Goal: Use online tool/utility: Utilize a website feature to perform a specific function

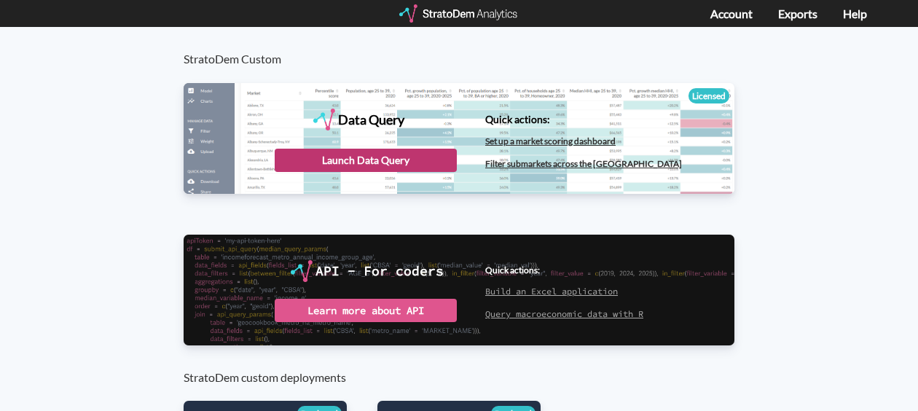
click at [373, 163] on div "Launch Data Query" at bounding box center [366, 160] width 182 height 23
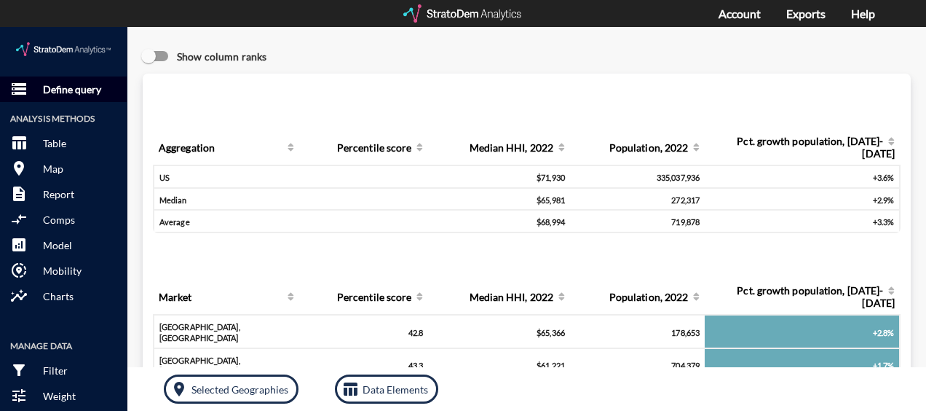
click p "Define query"
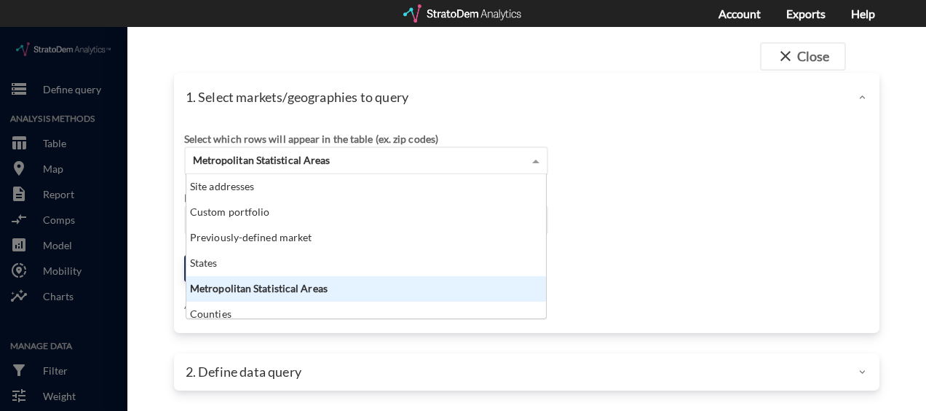
click div "Metropolitan Statistical Areas"
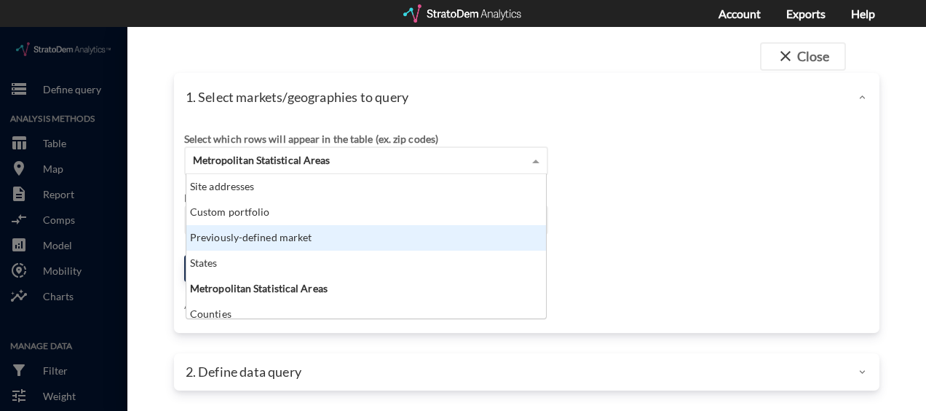
scroll to position [58, 0]
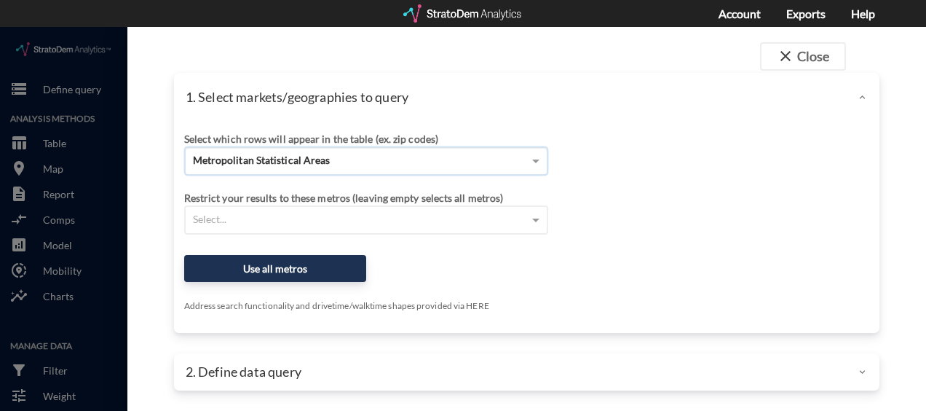
click div
click button "close Close"
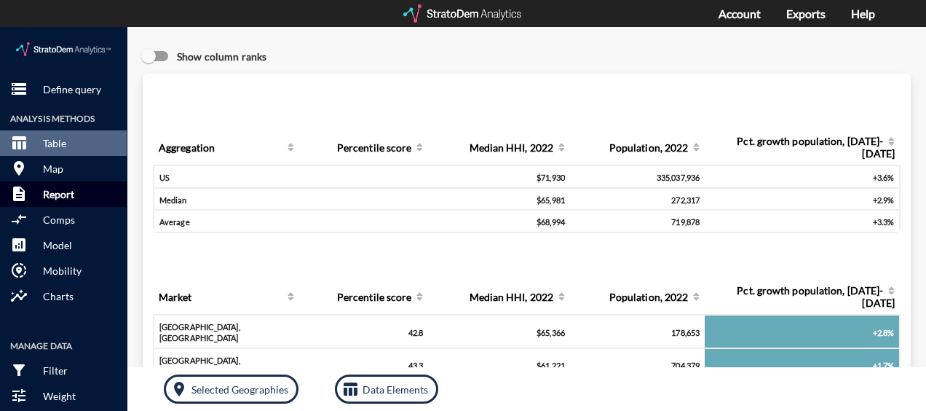
click p "Report"
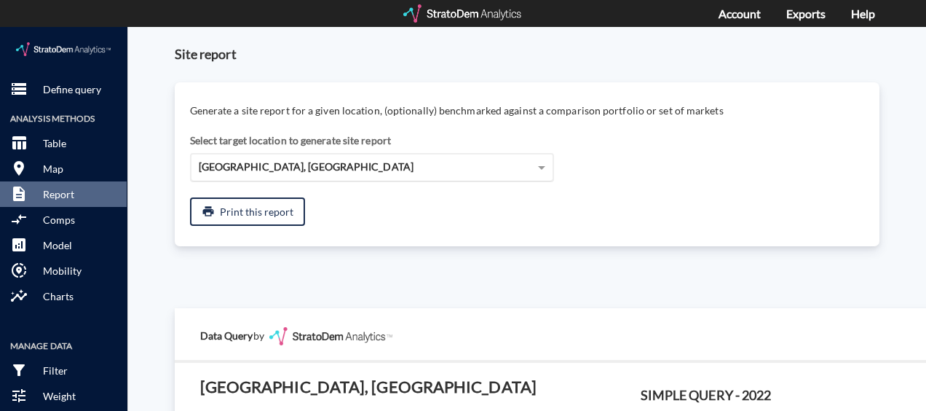
click div "Abilene, TX"
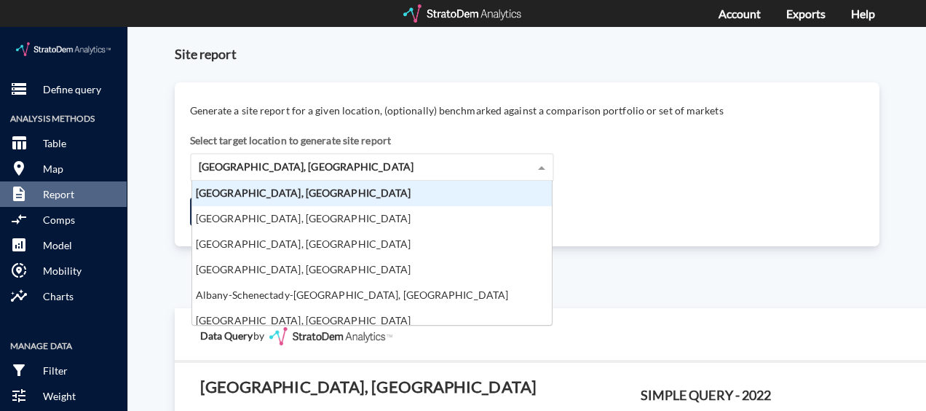
scroll to position [133, 351]
click div "Abilene, TX"
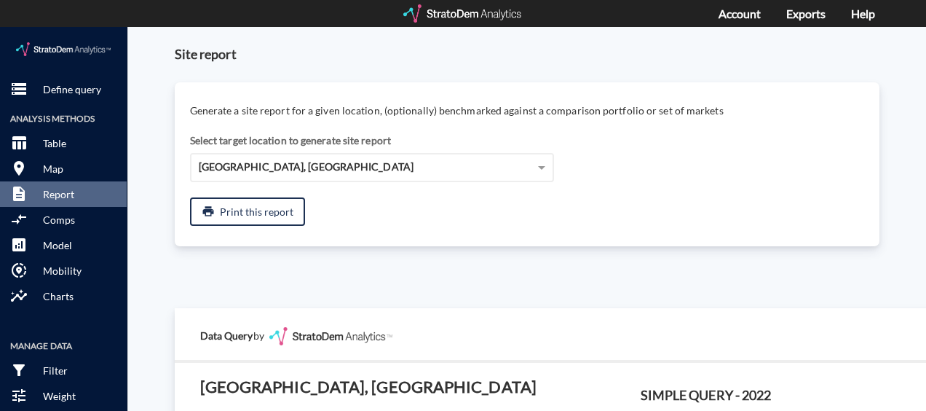
click div "Generate a site report for a given location, (optionally) benchmarked against a…"
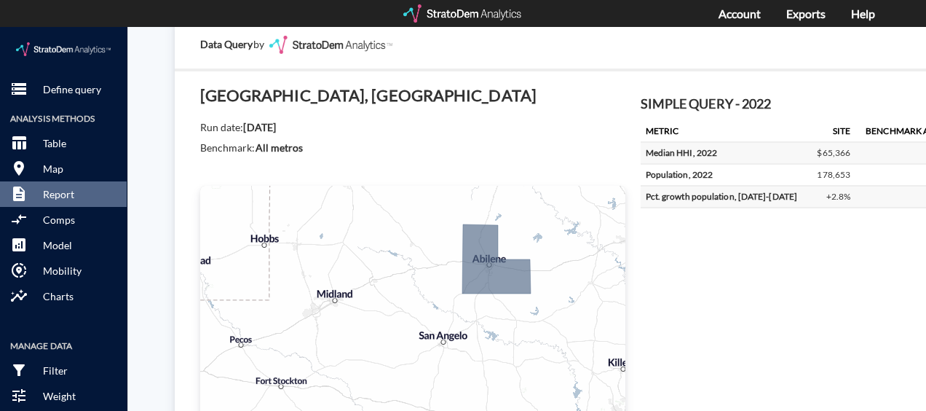
scroll to position [0, 0]
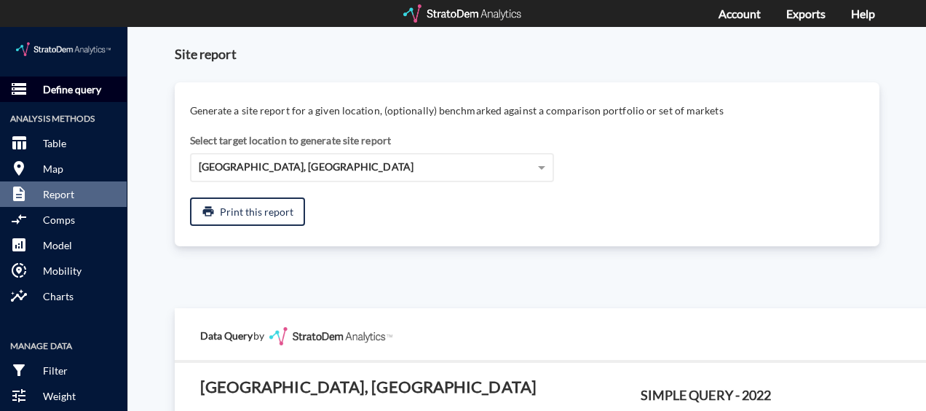
click p "Define query"
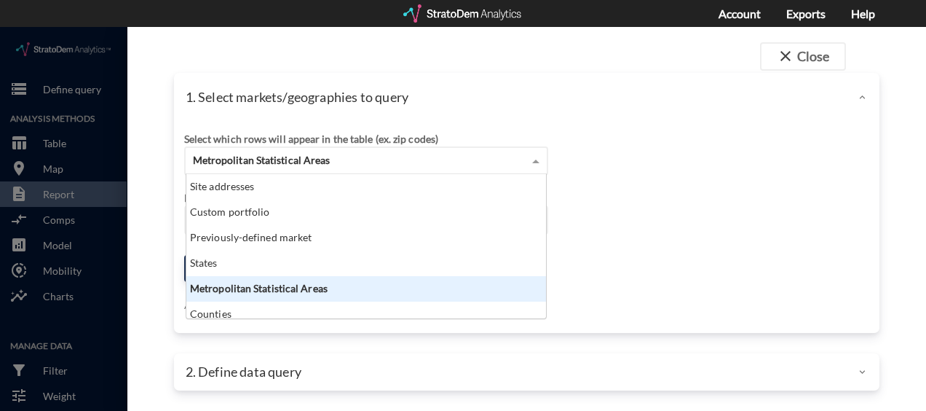
scroll to position [133, 351]
click span "Metropolitan Statistical Areas"
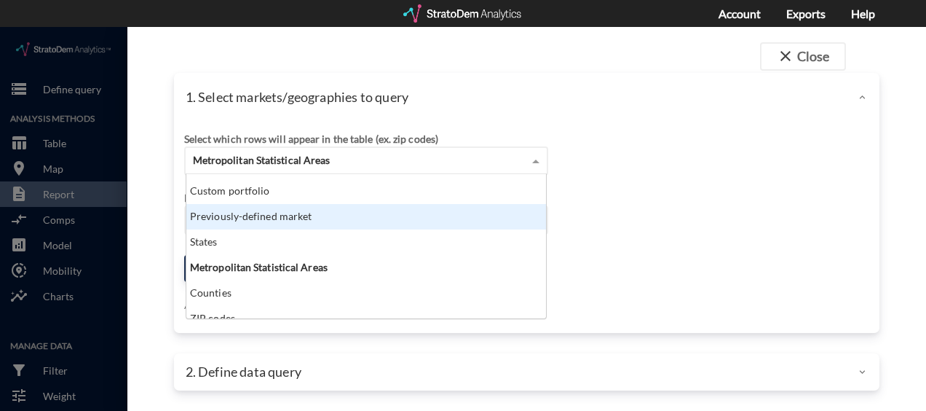
scroll to position [58, 0]
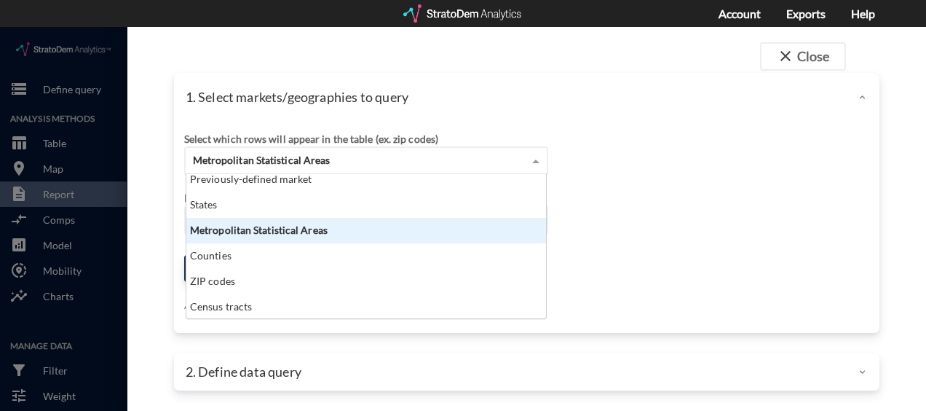
click div "Metropolitan Statistical Areas"
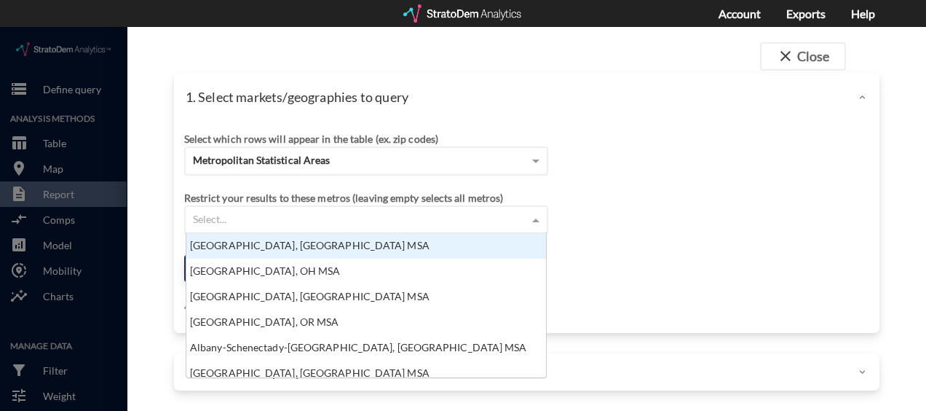
click div "Select..."
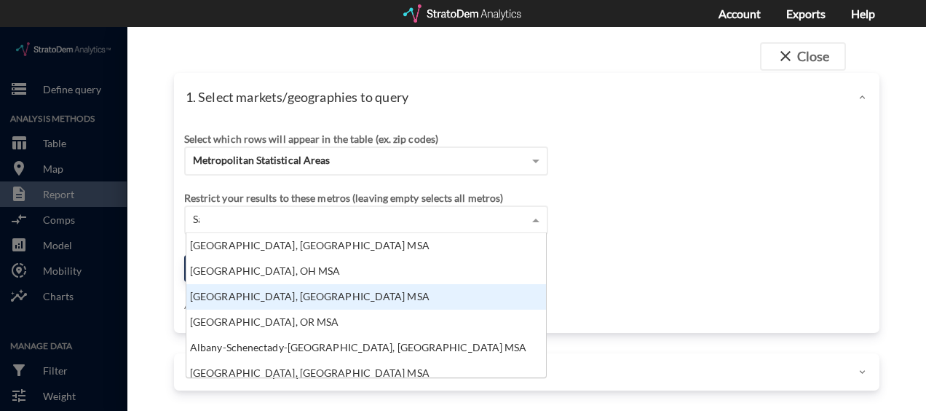
type input "San"
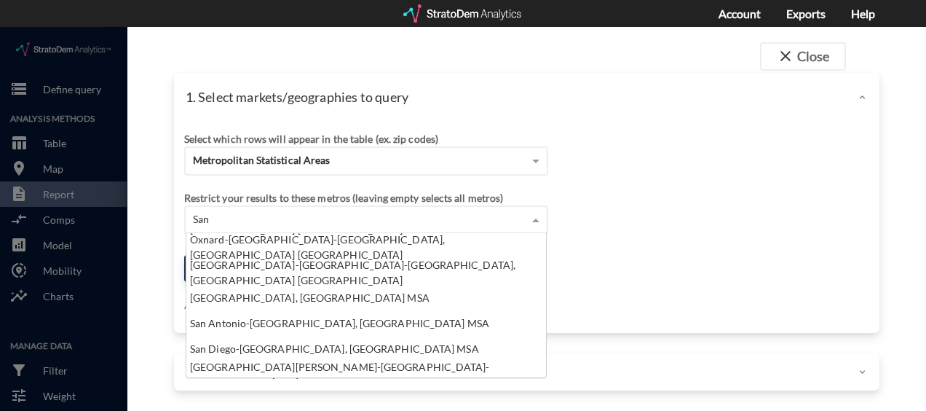
scroll to position [73, 0]
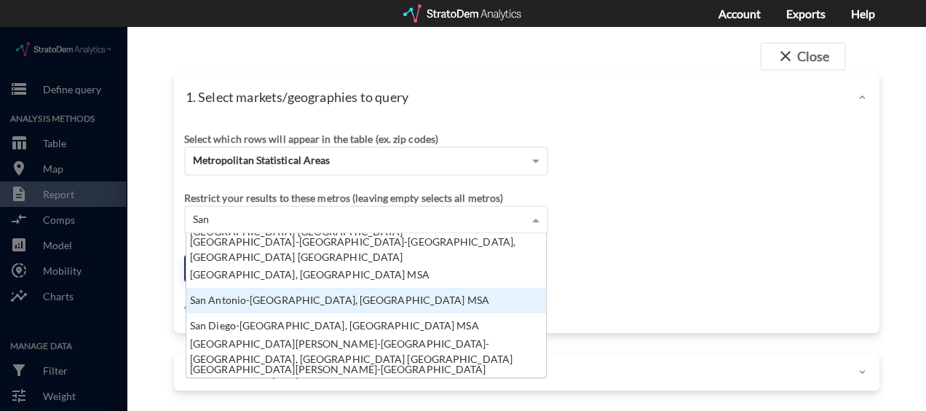
click div "San Antonio-New Braunfels, TX MSA"
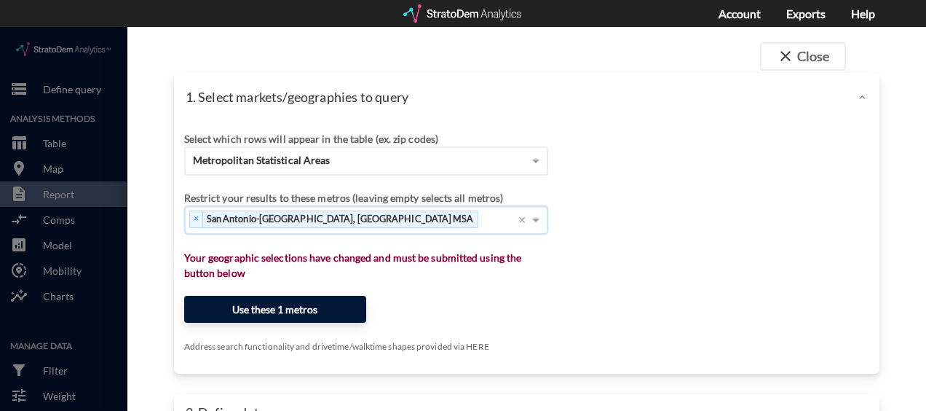
click button "Use these 1 metros"
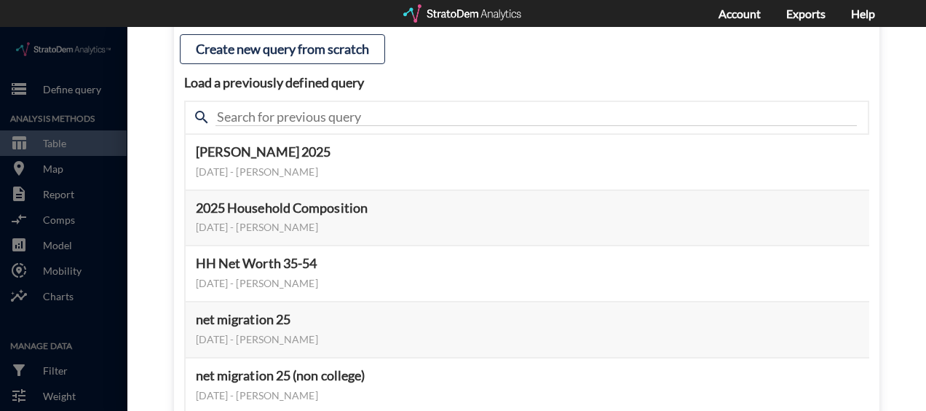
scroll to position [146, 0]
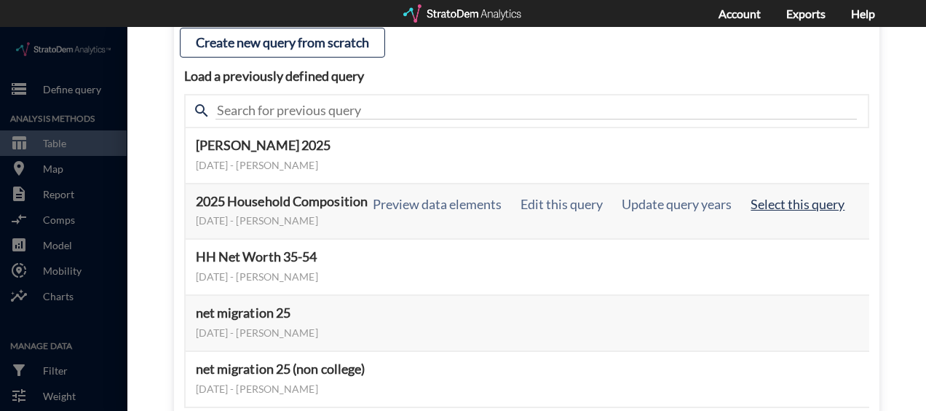
click button "Select this query"
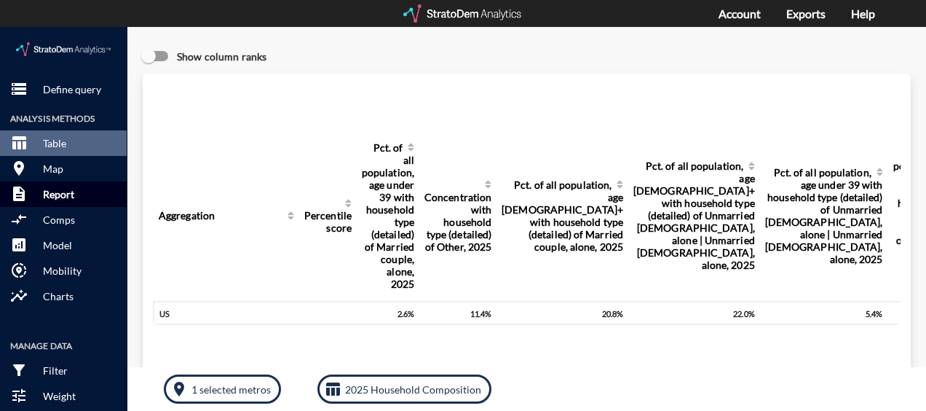
click button "description Report"
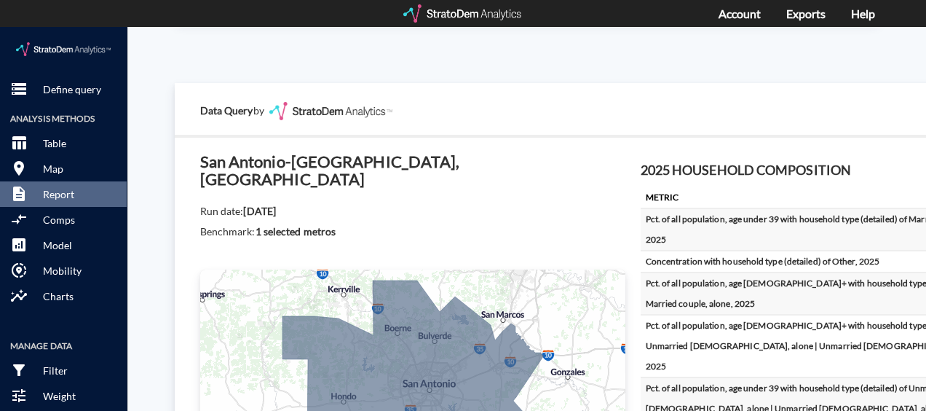
scroll to position [0, 0]
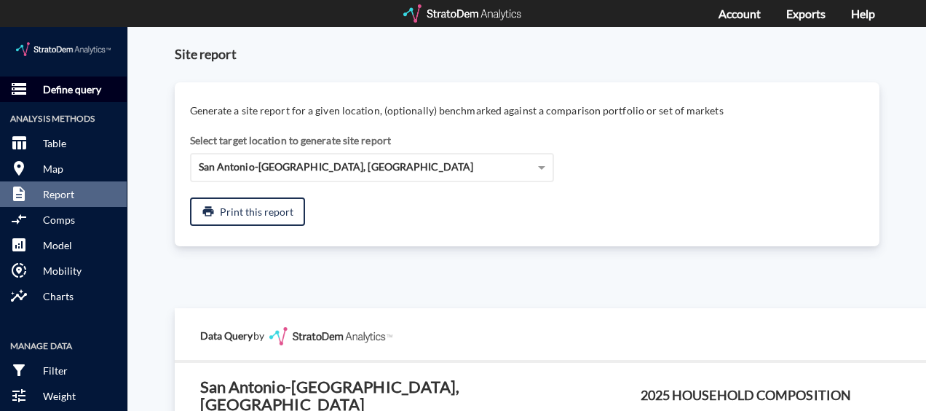
click p "Define query"
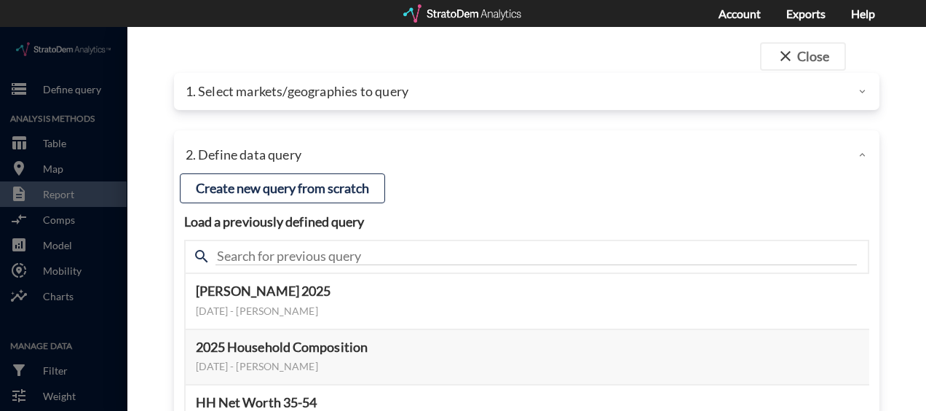
click p "1. Select markets/geographies to query"
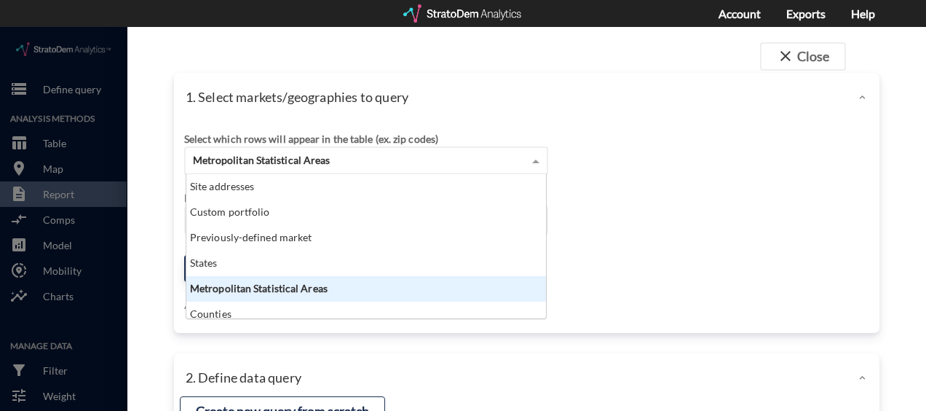
click div "Metropolitan Statistical Areas"
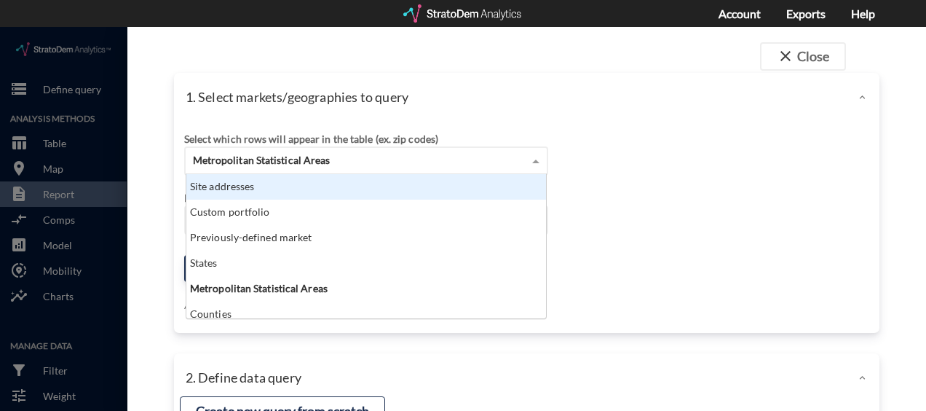
click div "Site addresses"
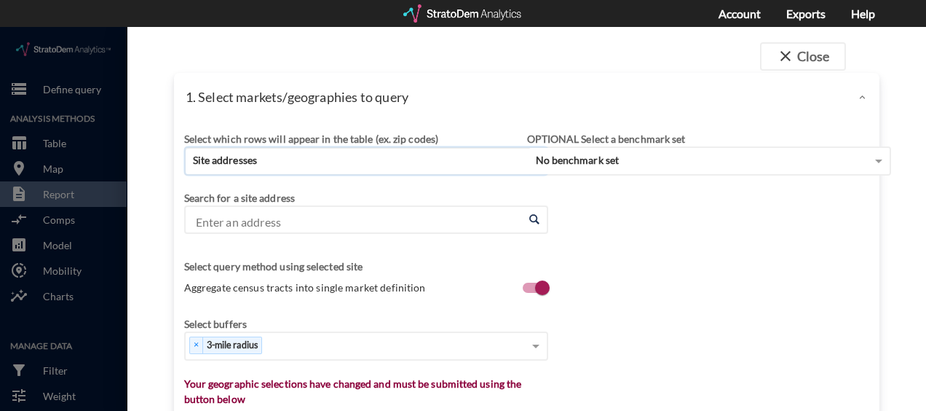
click div "Select which rows will appear in the table (ex. zip codes) Site addresses Selec…"
click div "Select query method using selected site Aggregate census tracts into single mar…"
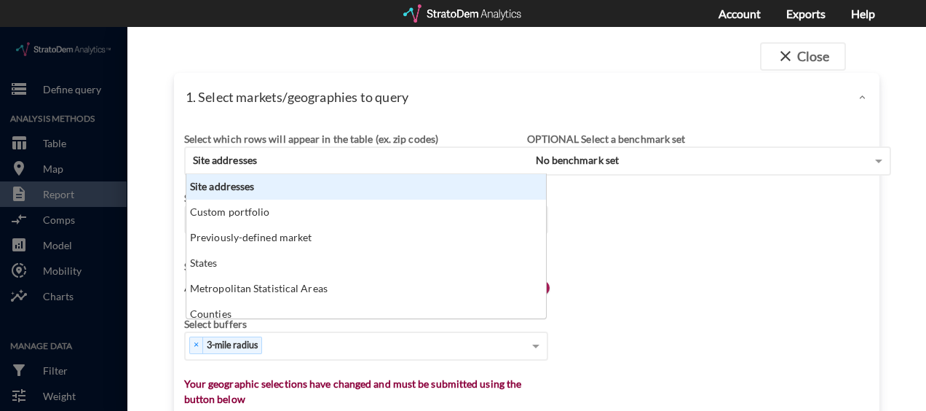
click span "Site addresses"
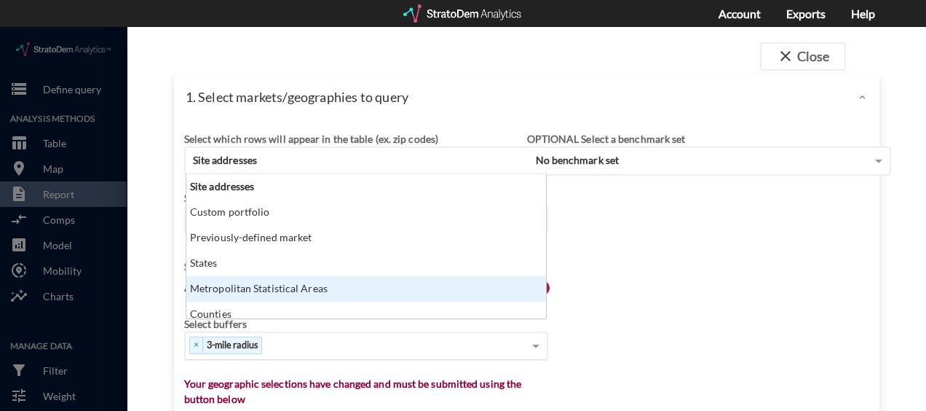
scroll to position [7, 0]
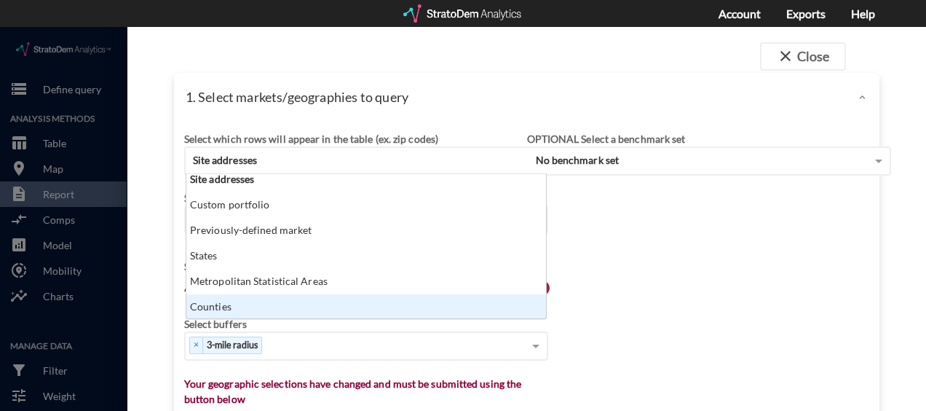
click div "Select which rows will appear in the table (ex. zip codes) Site addresses Site …"
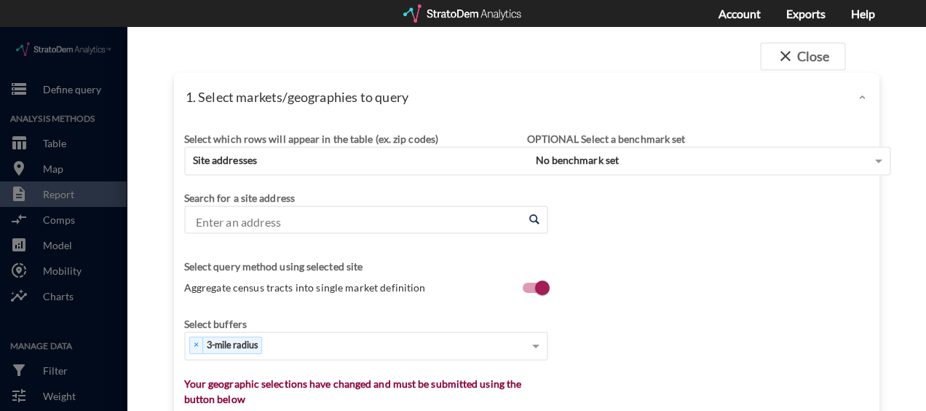
click div "Select which rows will appear in the table (ex. zip codes) Site addresses Selec…"
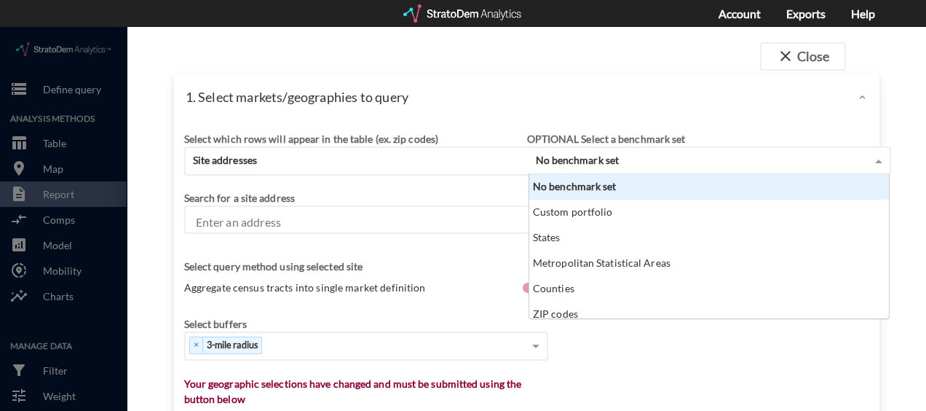
click span
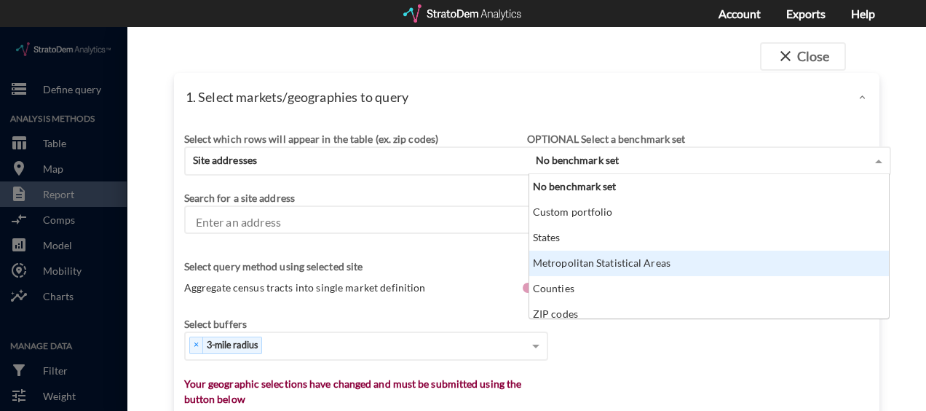
click div "Metropolitan Statistical Areas"
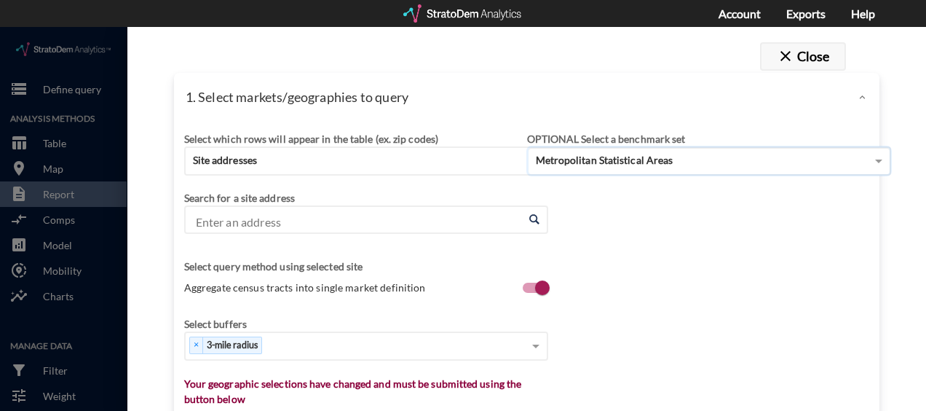
click span "close"
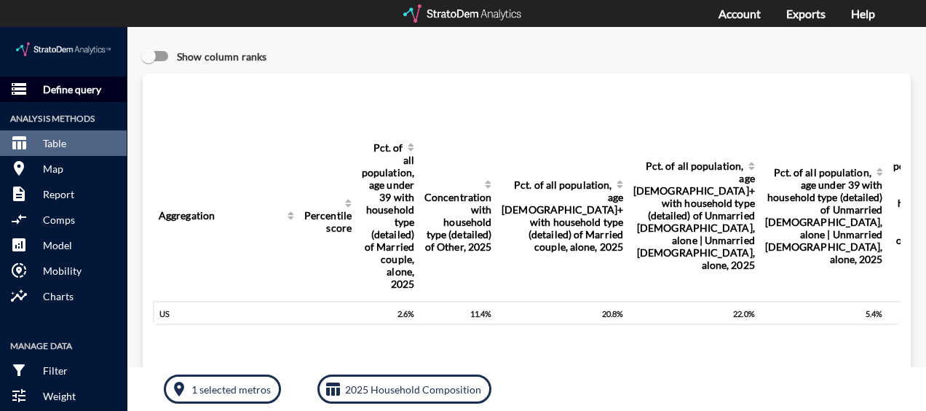
click p "Define query"
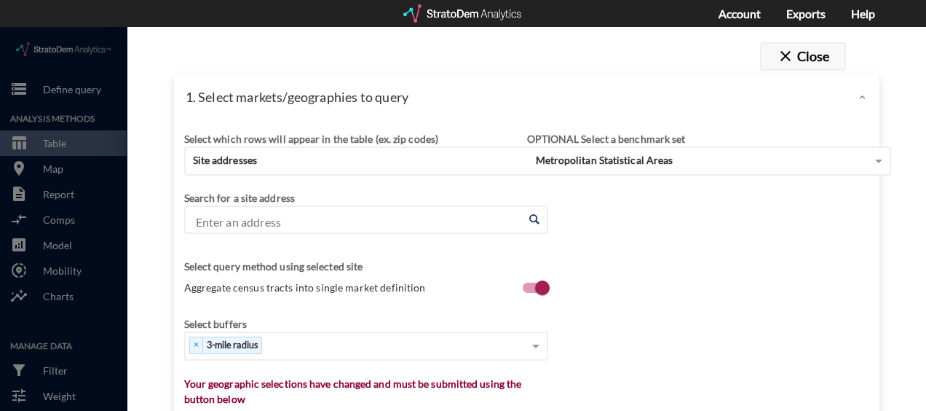
click button "close Close"
